Goal: Task Accomplishment & Management: Manage account settings

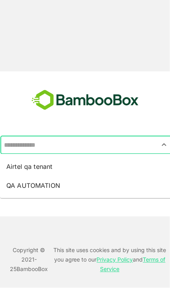
click at [155, 138] on input "text" at bounding box center [86, 145] width 168 height 15
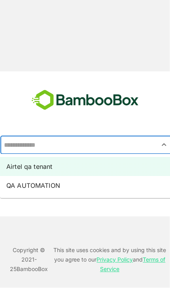
click at [94, 166] on li "Airtel qa tenant" at bounding box center [86, 166] width 172 height 19
type input "**********"
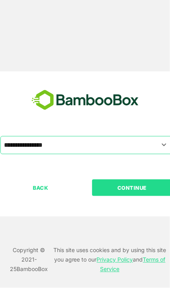
click at [137, 188] on p "CONTINUE" at bounding box center [131, 187] width 79 height 9
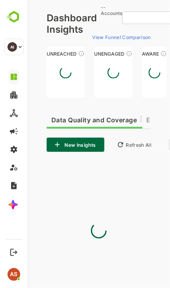
type input "**********"
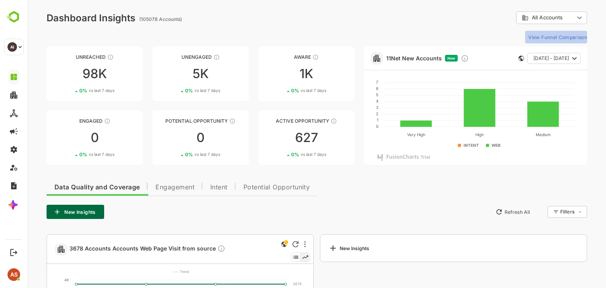
click at [169, 39] on button "View Funnel Comparison" at bounding box center [556, 37] width 62 height 13
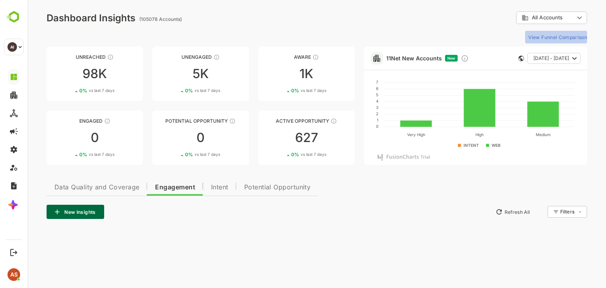
click at [169, 39] on button "View Funnel Comparison" at bounding box center [556, 37] width 62 height 13
click at [169, 37] on button "View Funnel Comparison" at bounding box center [556, 37] width 62 height 13
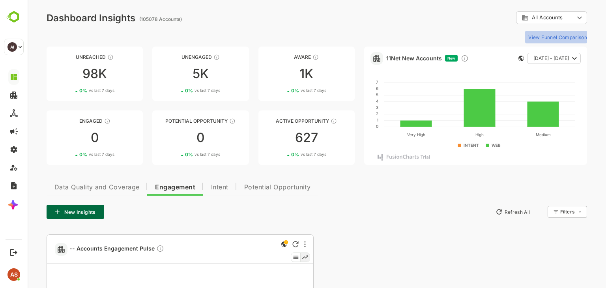
click at [169, 38] on button "View Funnel Comparison" at bounding box center [556, 37] width 62 height 13
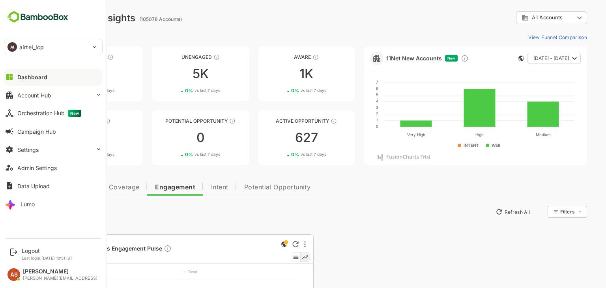
click at [34, 50] on p "airtel_icp" at bounding box center [31, 47] width 24 height 8
click at [37, 257] on p "Last login: [DATE] 10:51 IST" at bounding box center [47, 258] width 51 height 5
click at [34, 250] on div "Logout" at bounding box center [47, 250] width 51 height 7
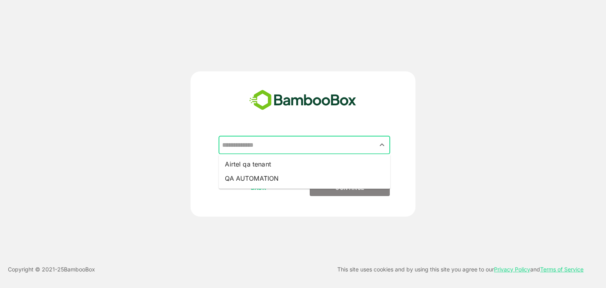
click at [169, 150] on input "text" at bounding box center [304, 145] width 168 height 15
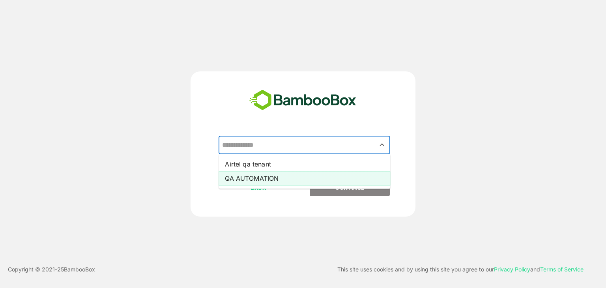
click at [169, 178] on li "QA AUTOMATION" at bounding box center [305, 178] width 172 height 14
type input "**********"
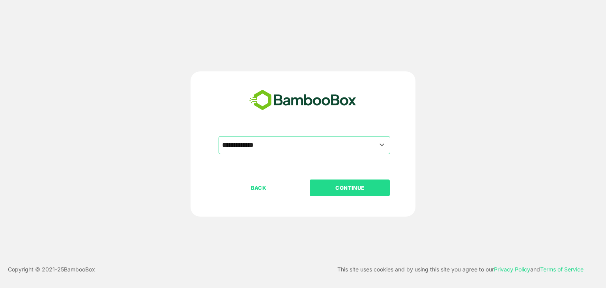
click at [169, 187] on p "CONTINUE" at bounding box center [349, 187] width 79 height 9
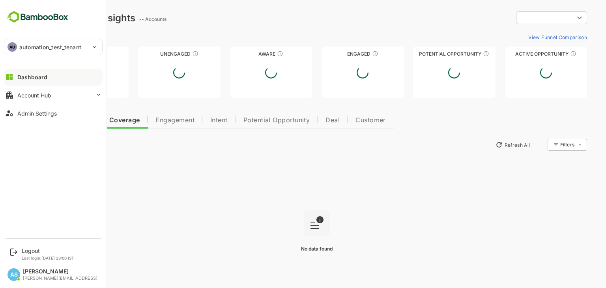
click at [56, 80] on button "Dashboard" at bounding box center [53, 77] width 99 height 16
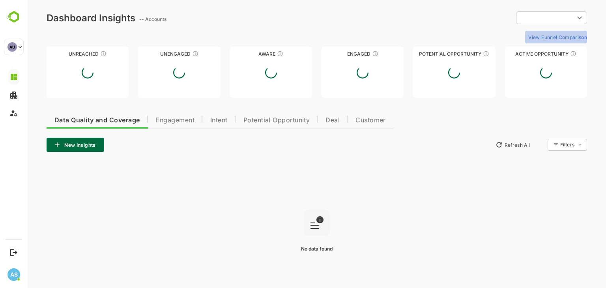
click at [169, 37] on button "View Funnel Comparison" at bounding box center [556, 37] width 62 height 13
type input "**********"
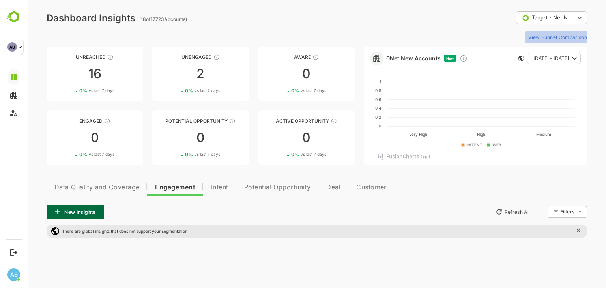
click at [169, 36] on button "View Funnel Comparison" at bounding box center [556, 37] width 62 height 13
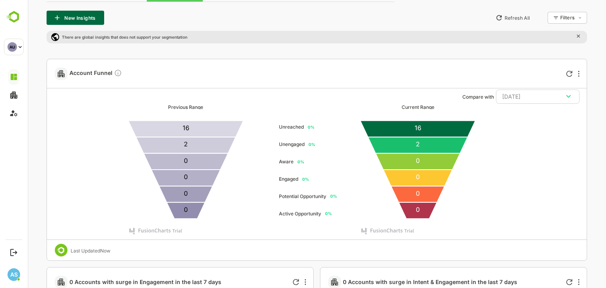
scroll to position [195, 0]
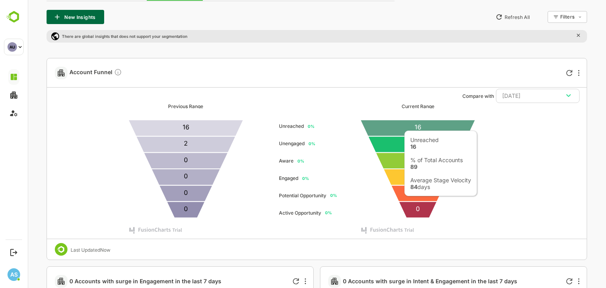
drag, startPoint x: 275, startPoint y: 168, endPoint x: 424, endPoint y: 126, distance: 154.6
click at [169, 126] on icon at bounding box center [417, 128] width 115 height 16
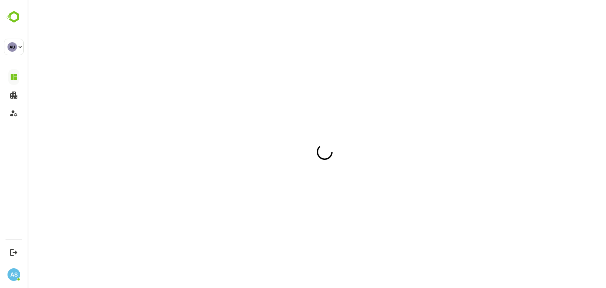
scroll to position [0, 0]
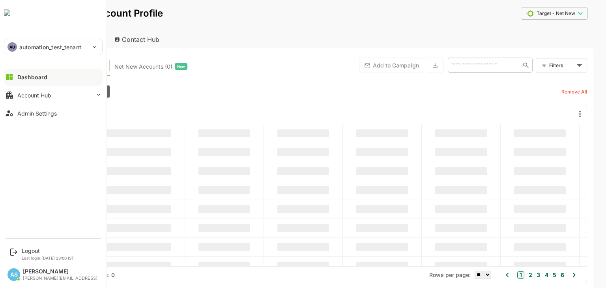
click at [33, 84] on div at bounding box center [53, 83] width 99 height 5
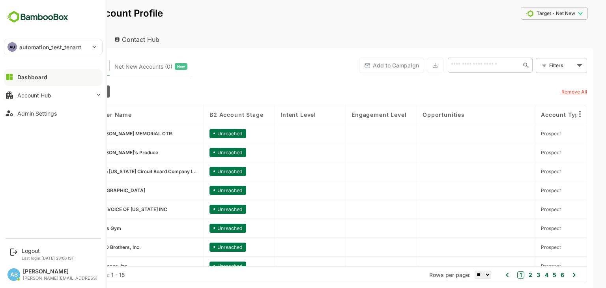
click at [33, 84] on div at bounding box center [53, 83] width 99 height 5
click at [21, 76] on div "Dashboard" at bounding box center [32, 77] width 30 height 7
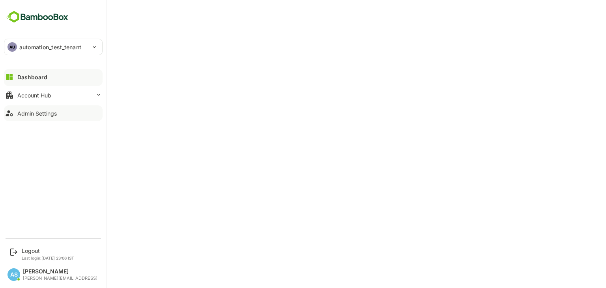
click at [42, 115] on div "Admin Settings" at bounding box center [36, 113] width 39 height 7
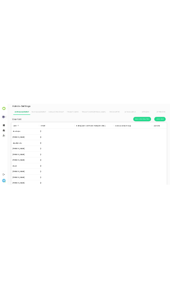
scroll to position [225, 105]
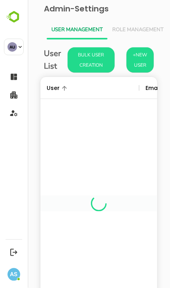
scroll to position [225, 105]
